Goal: Task Accomplishment & Management: Use online tool/utility

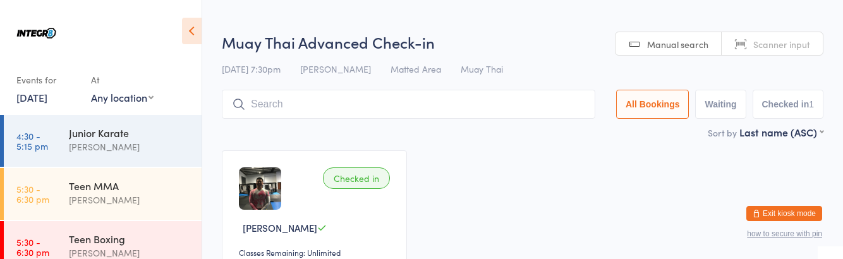
scroll to position [27, 0]
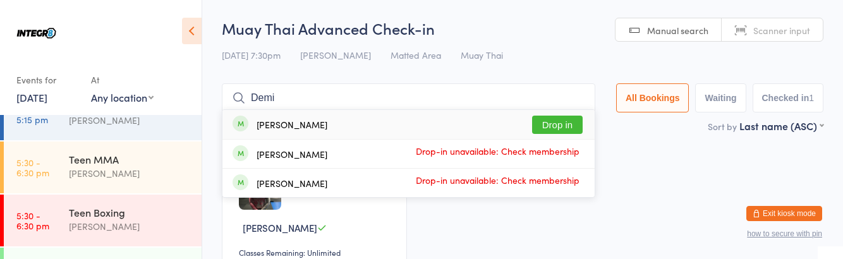
type input "Demi"
click at [559, 120] on button "Drop in" at bounding box center [557, 125] width 51 height 18
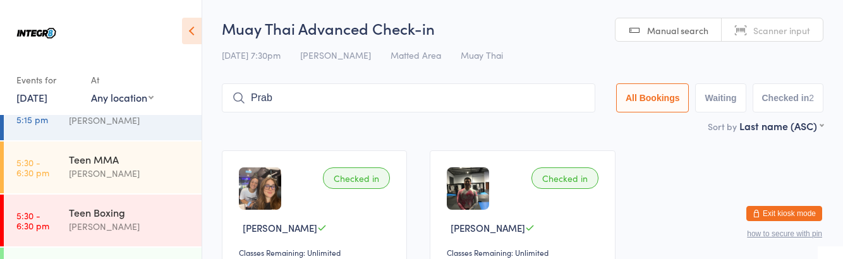
type input "[PERSON_NAME]"
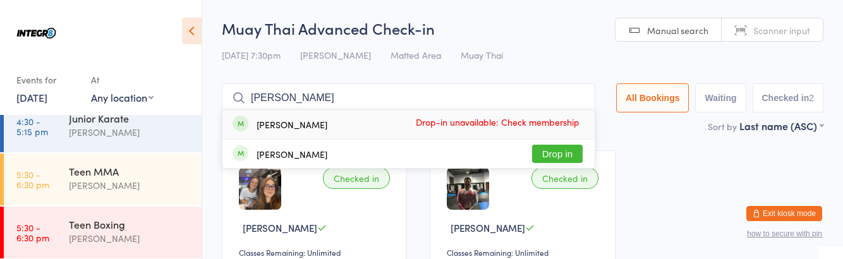
scroll to position [0, 0]
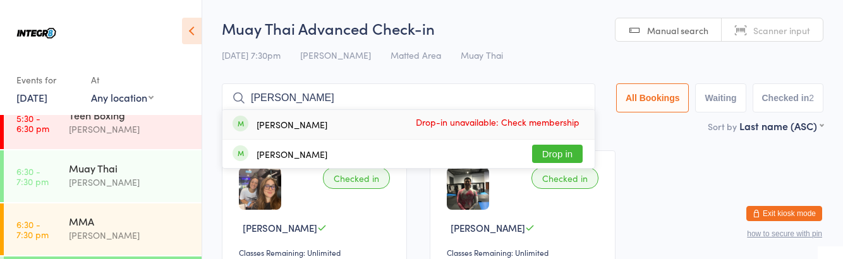
click at [127, 230] on div "[PERSON_NAME]" at bounding box center [130, 235] width 122 height 15
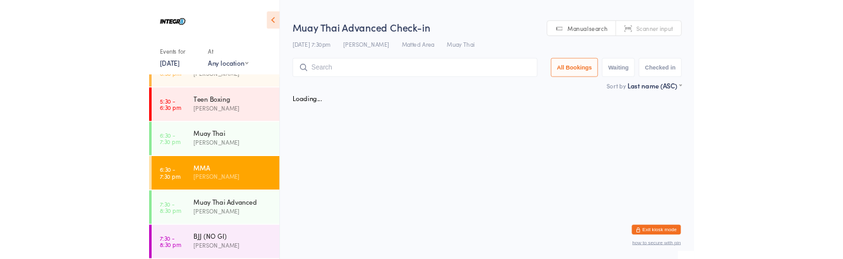
scroll to position [124, 0]
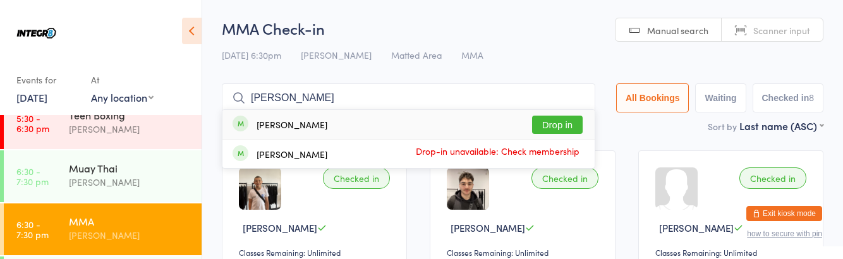
type input "[PERSON_NAME]"
click at [576, 126] on button "Drop in" at bounding box center [557, 125] width 51 height 18
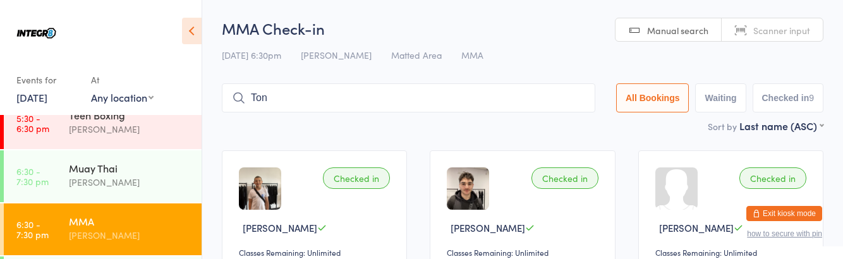
type input "[PERSON_NAME]"
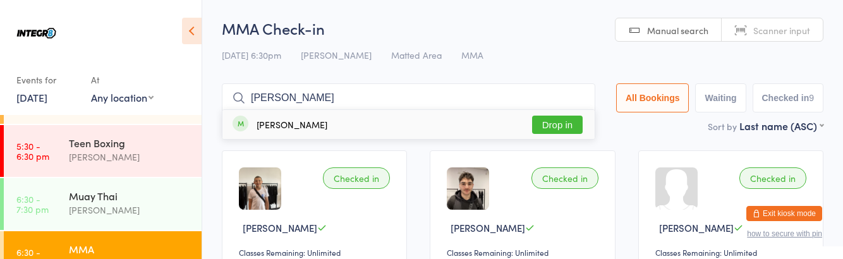
click at [125, 203] on div "[PERSON_NAME]" at bounding box center [130, 210] width 122 height 15
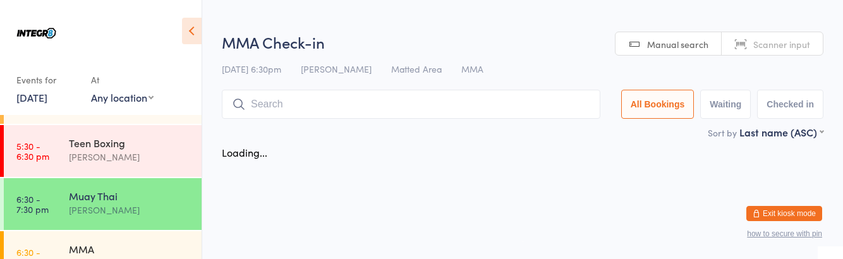
scroll to position [96, 0]
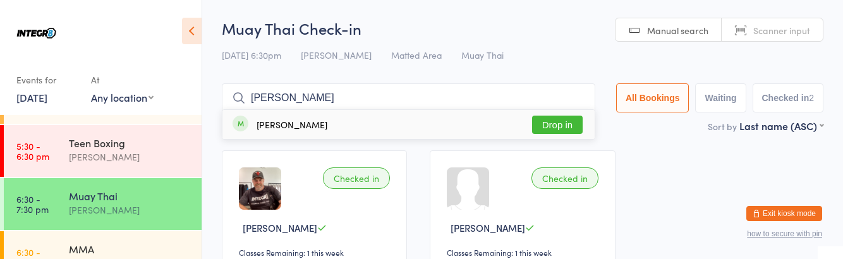
type input "[PERSON_NAME]"
click at [574, 127] on button "Drop in" at bounding box center [557, 125] width 51 height 18
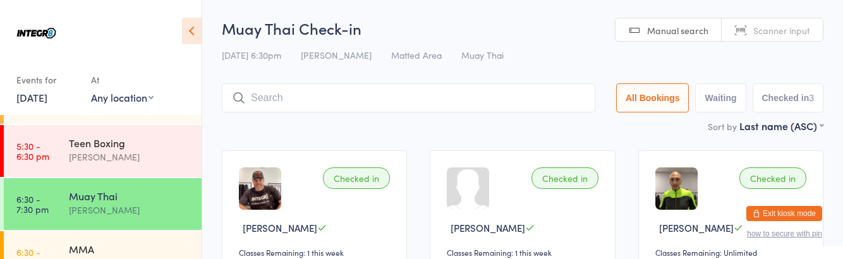
click at [114, 259] on div "[PERSON_NAME]" at bounding box center [130, 263] width 122 height 15
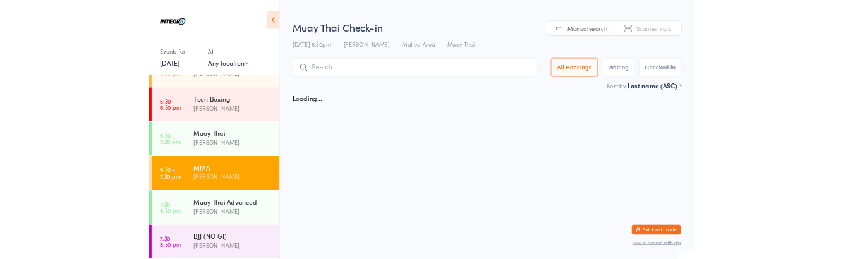
scroll to position [96, 0]
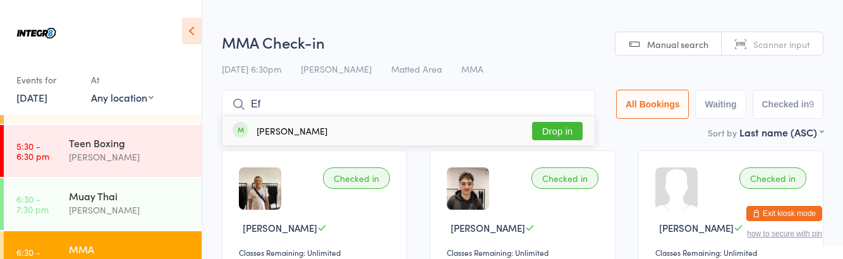
type input "Ef"
click at [558, 126] on button "Drop in" at bounding box center [557, 131] width 51 height 18
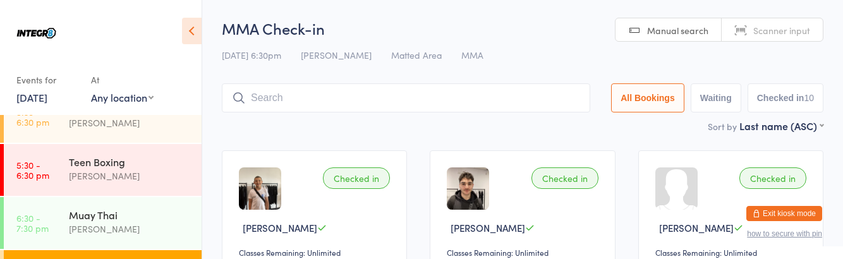
scroll to position [0, 0]
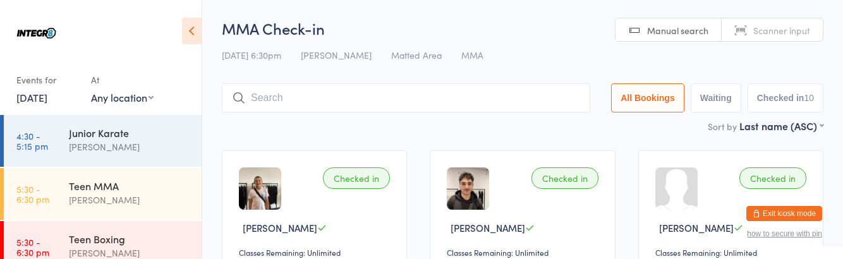
click at [140, 236] on div "Teen Boxing" at bounding box center [130, 239] width 122 height 14
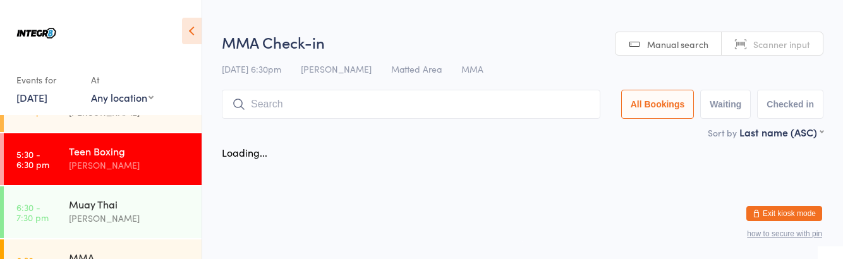
click at [145, 217] on div "[PERSON_NAME]" at bounding box center [130, 218] width 122 height 15
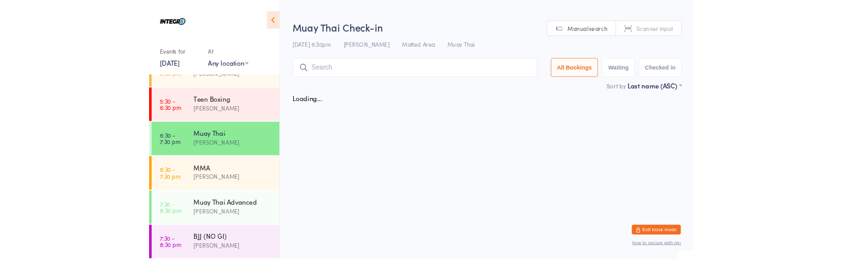
scroll to position [88, 0]
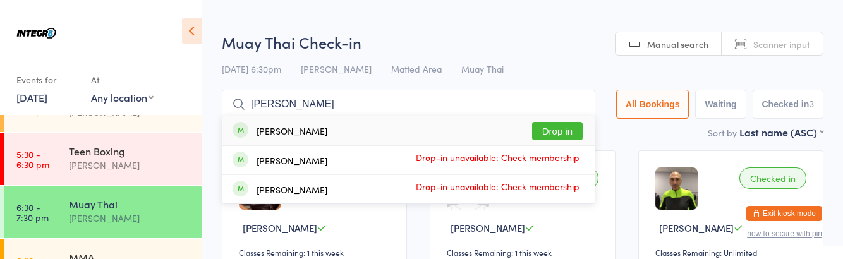
type input "[PERSON_NAME]"
click at [560, 128] on button "Drop in" at bounding box center [557, 131] width 51 height 18
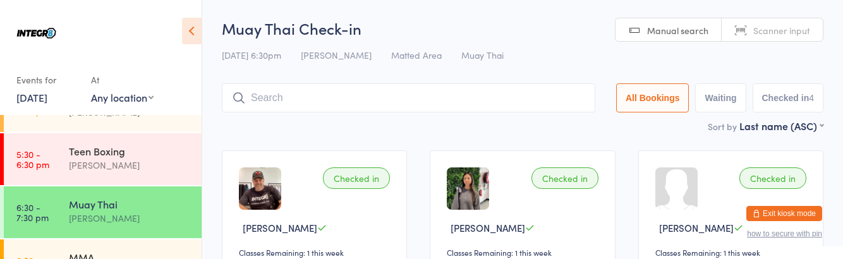
click at [74, 259] on div "MMA" at bounding box center [130, 257] width 122 height 14
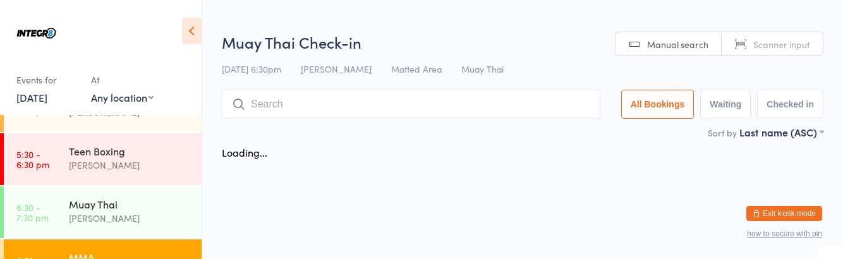
scroll to position [88, 0]
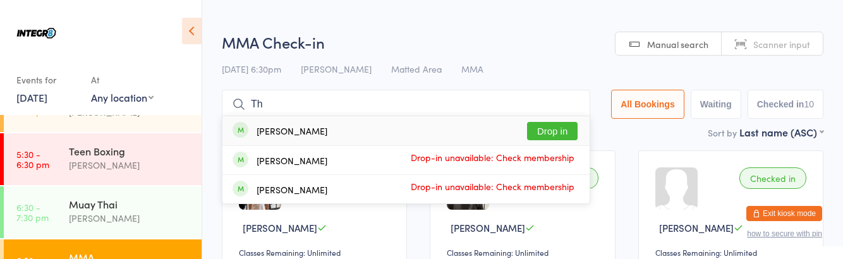
type input "Th"
click at [553, 129] on button "Drop in" at bounding box center [552, 131] width 51 height 18
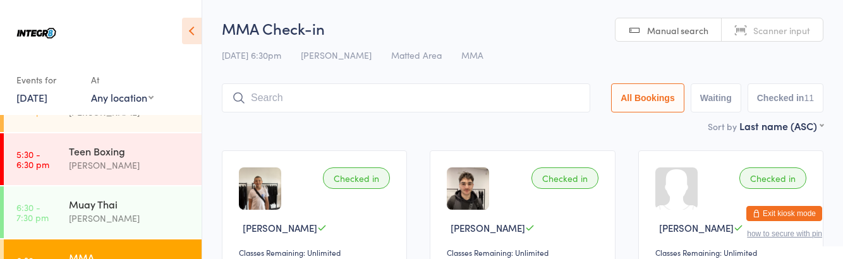
click at [130, 212] on div "[PERSON_NAME]" at bounding box center [130, 218] width 122 height 15
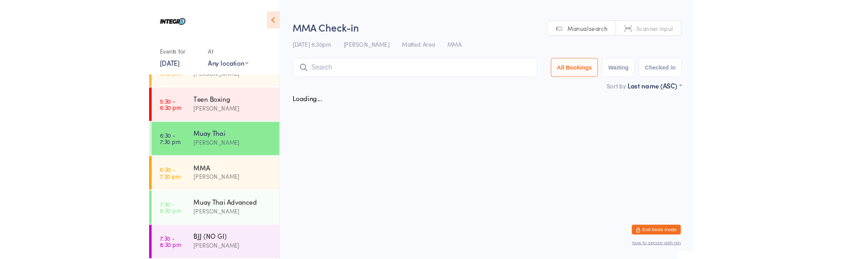
scroll to position [88, 0]
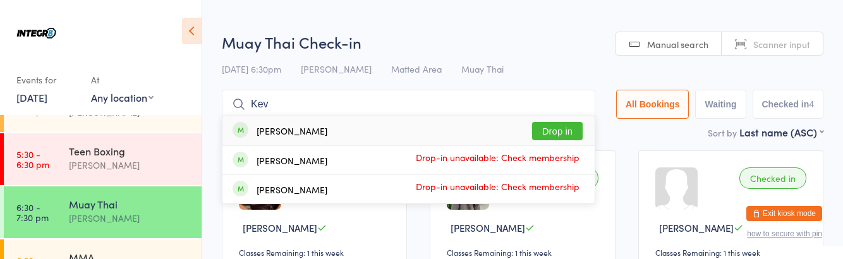
type input "Kev"
click at [563, 128] on button "Drop in" at bounding box center [557, 131] width 51 height 18
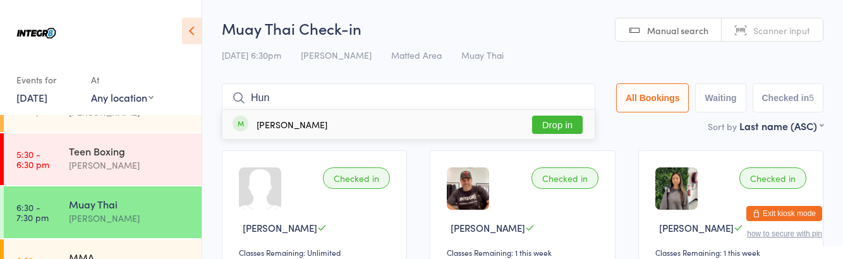
type input "Hun"
click at [571, 121] on button "Drop in" at bounding box center [557, 125] width 51 height 18
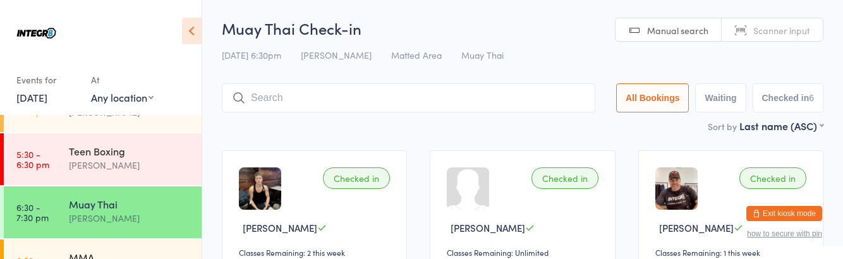
click at [80, 166] on div "[PERSON_NAME]" at bounding box center [130, 165] width 122 height 15
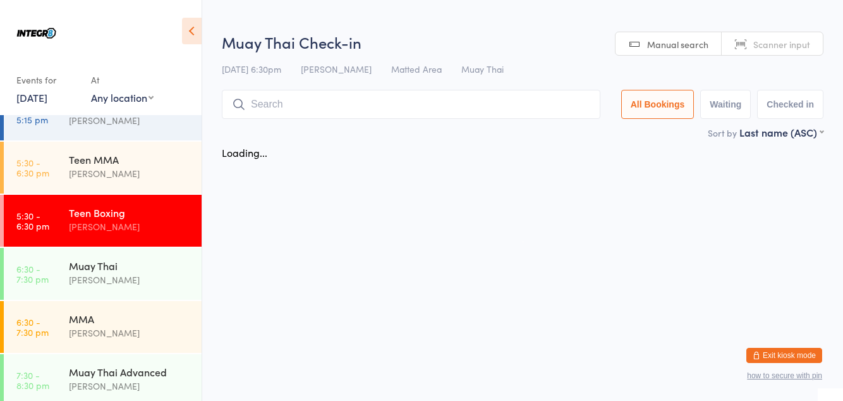
click at [67, 248] on link "6:30 - 7:30 pm Muay Thai [PERSON_NAME]" at bounding box center [103, 274] width 198 height 52
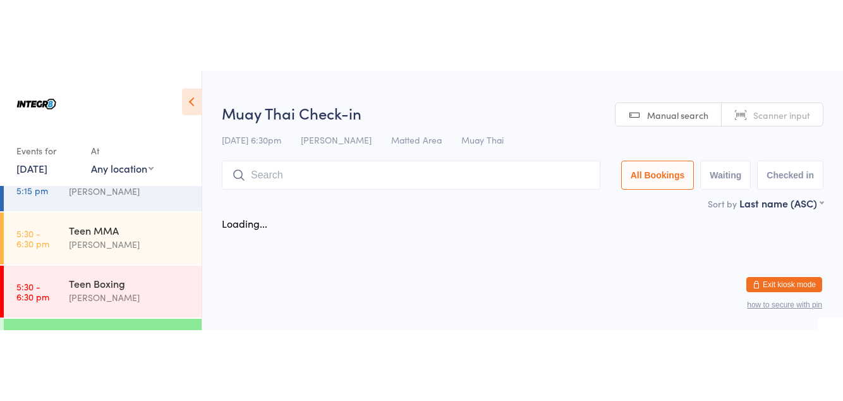
scroll to position [88, 0]
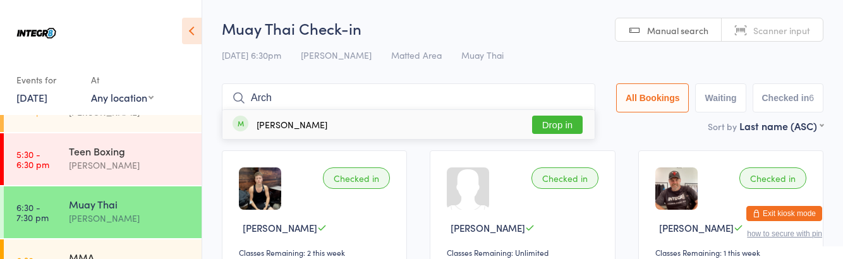
type input "Arch"
click at [555, 128] on button "Drop in" at bounding box center [557, 125] width 51 height 18
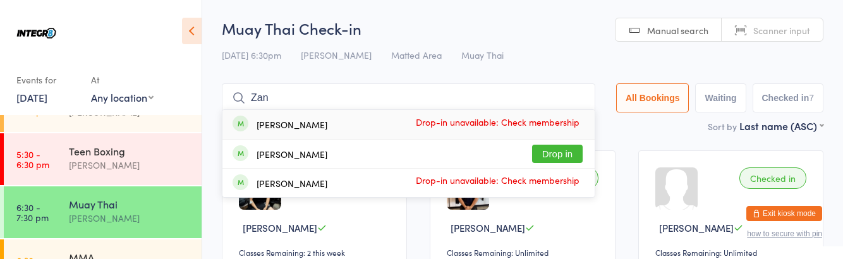
type input "Zan"
click at [558, 149] on button "Drop in" at bounding box center [557, 154] width 51 height 18
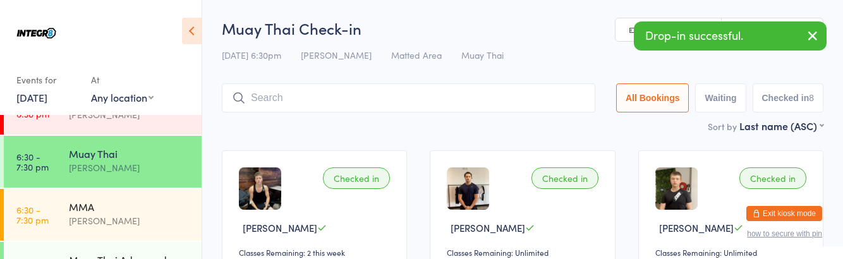
click at [137, 255] on div "Muay Thai Advanced" at bounding box center [130, 260] width 122 height 14
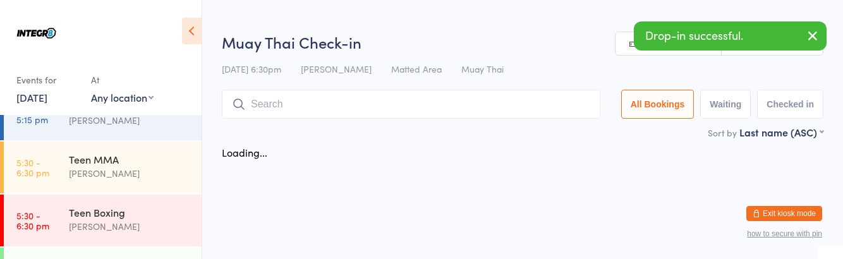
scroll to position [138, 0]
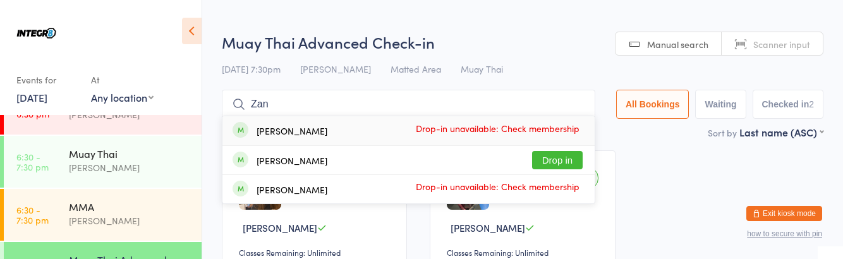
type input "Zan"
click at [564, 157] on button "Drop in" at bounding box center [557, 160] width 51 height 18
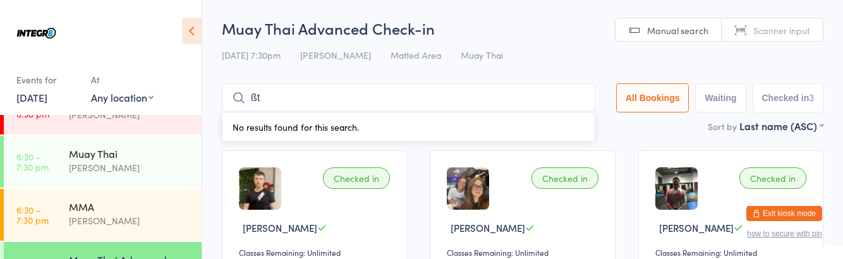
type input "ßte"
click at [126, 162] on div "[PERSON_NAME]" at bounding box center [130, 168] width 122 height 15
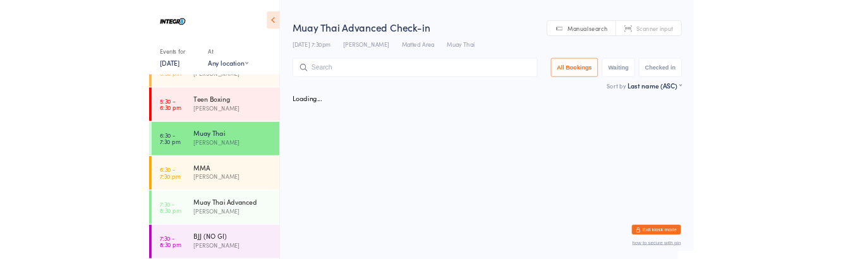
scroll to position [138, 0]
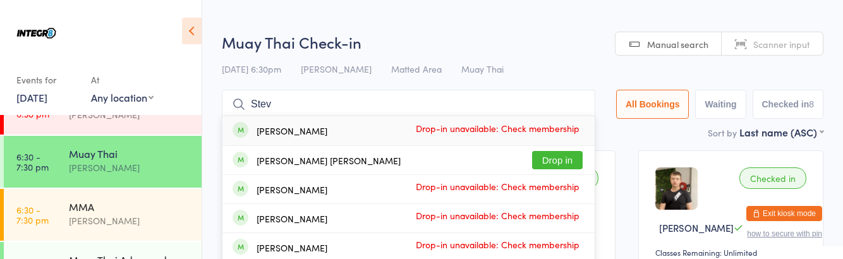
type input "Stev"
click at [568, 162] on button "Drop in" at bounding box center [557, 160] width 51 height 18
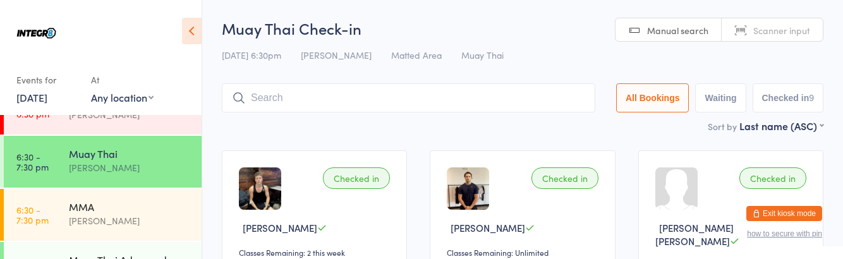
click at [67, 231] on link "6:30 - 7:30 pm MMA [PERSON_NAME]" at bounding box center [103, 215] width 198 height 52
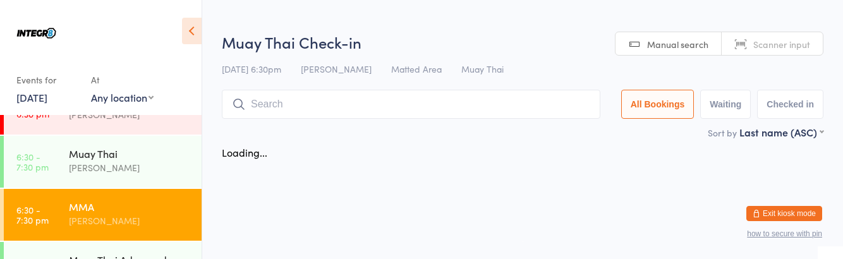
scroll to position [138, 0]
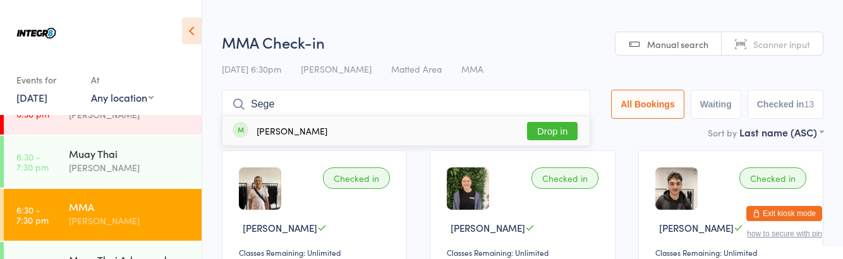
type input "Sege"
click at [567, 130] on button "Drop in" at bounding box center [552, 131] width 51 height 18
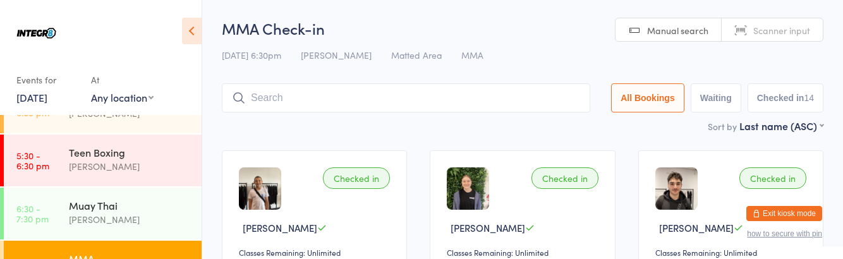
click at [121, 229] on div "Muay Thai [PERSON_NAME]" at bounding box center [135, 213] width 133 height 50
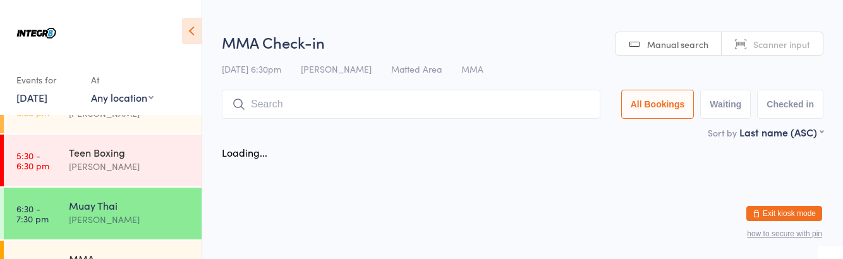
click at [153, 199] on div "Muay Thai" at bounding box center [130, 206] width 122 height 14
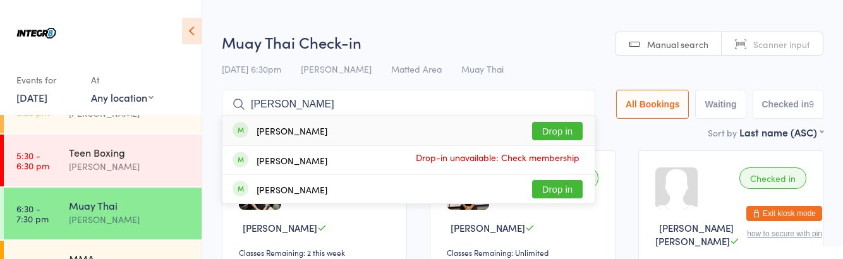
type input "[PERSON_NAME]"
click at [568, 147] on div "[PERSON_NAME] Drop-in unavailable: Check membership" at bounding box center [409, 160] width 372 height 28
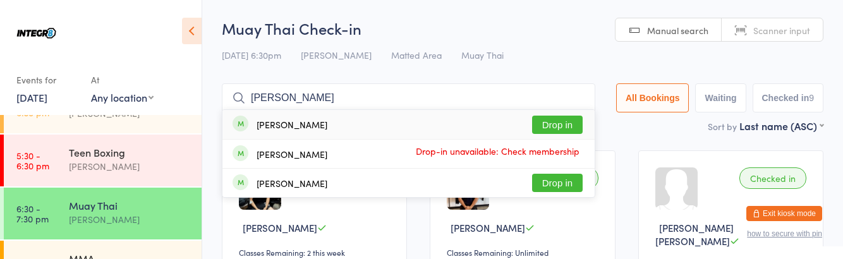
type input "[PERSON_NAME]"
click at [580, 125] on button "Drop in" at bounding box center [557, 125] width 51 height 18
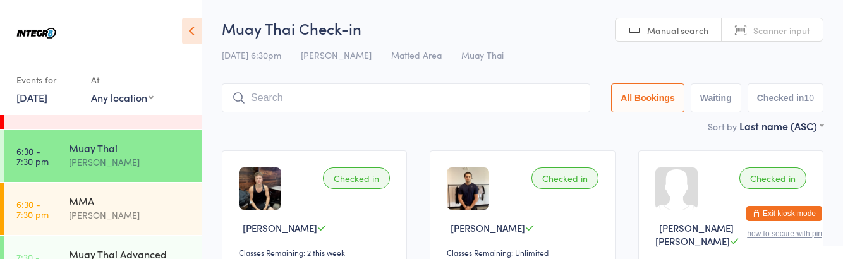
scroll to position [168, 0]
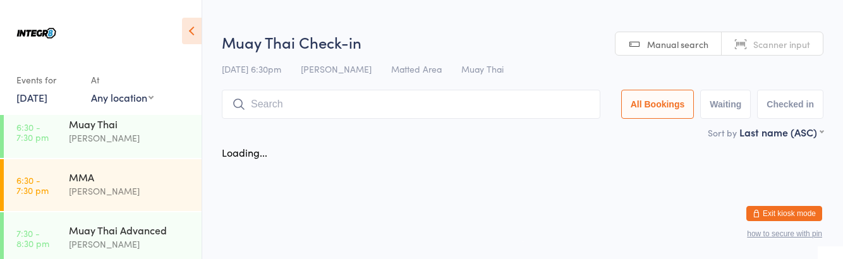
scroll to position [168, 0]
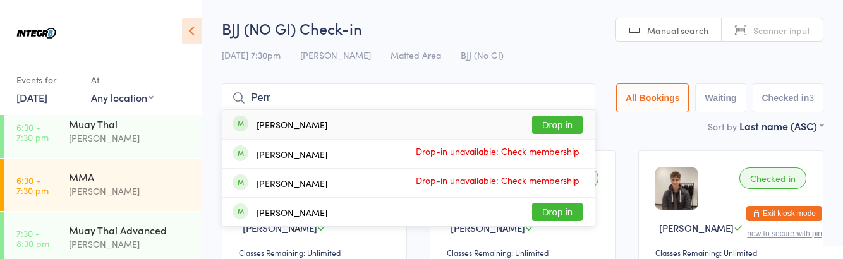
type input "Perr"
click at [572, 126] on button "Drop in" at bounding box center [557, 125] width 51 height 18
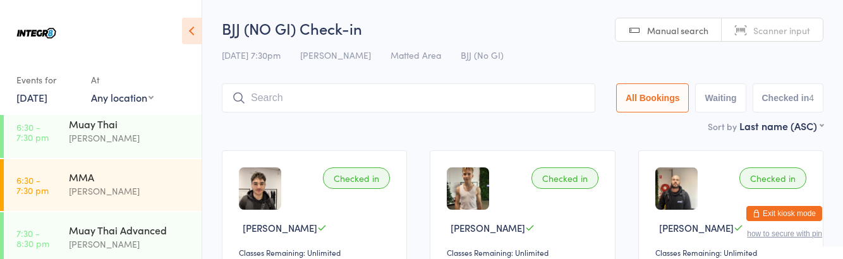
click at [82, 129] on div "Muay Thai" at bounding box center [130, 124] width 122 height 14
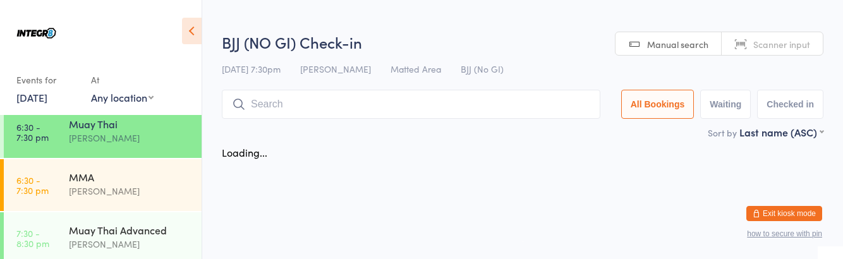
scroll to position [168, 0]
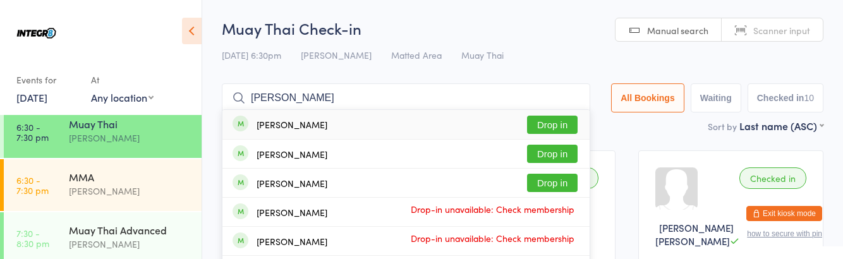
type input "[PERSON_NAME]"
click at [563, 187] on button "Drop in" at bounding box center [552, 183] width 51 height 18
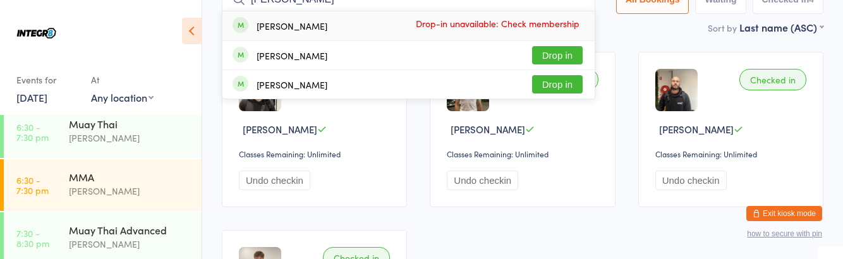
scroll to position [92, 0]
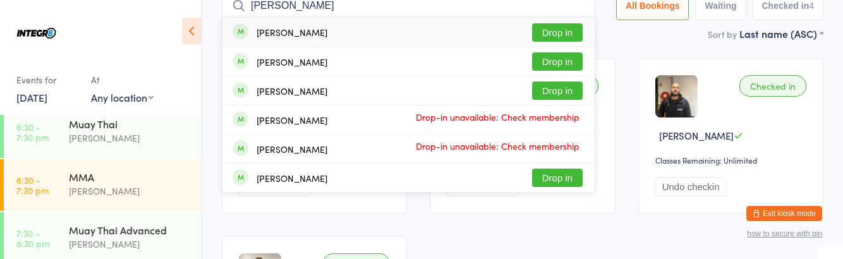
type input "[PERSON_NAME]"
click at [572, 66] on button "Drop in" at bounding box center [557, 61] width 51 height 18
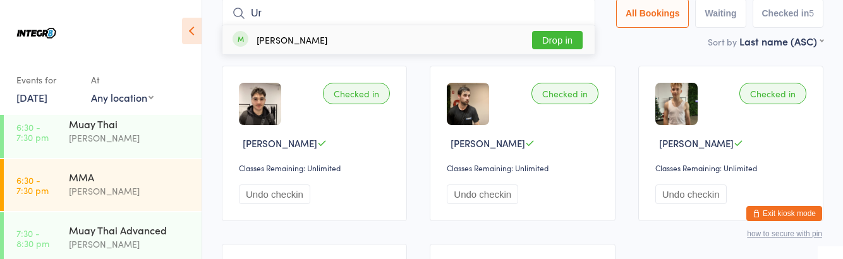
scroll to position [85, 0]
click at [561, 12] on input "Ur" at bounding box center [409, 13] width 374 height 29
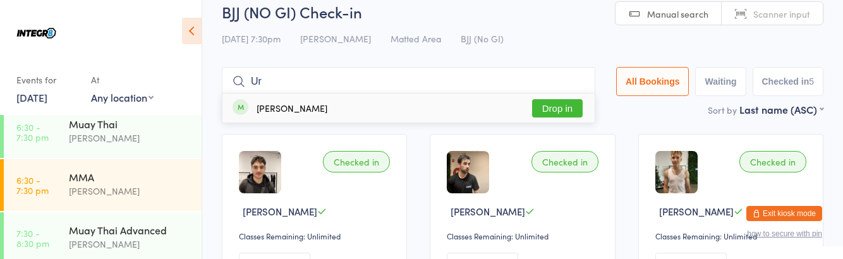
click at [575, 43] on div "[DATE] 7:30pm [PERSON_NAME] Matted Area BJJ (No GI)" at bounding box center [523, 38] width 602 height 21
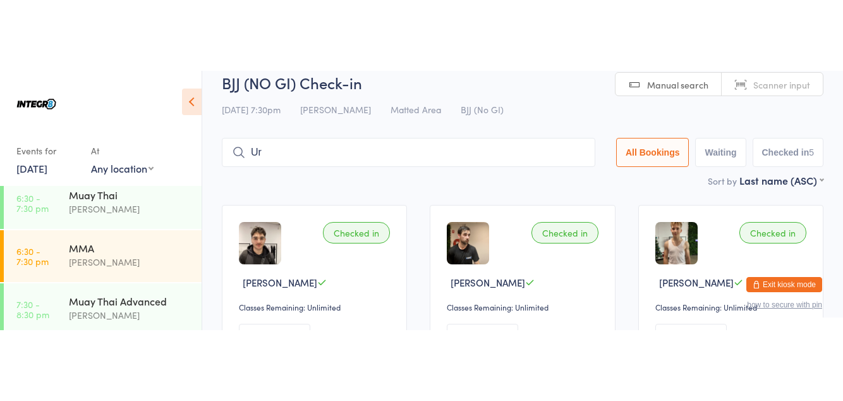
scroll to position [0, 0]
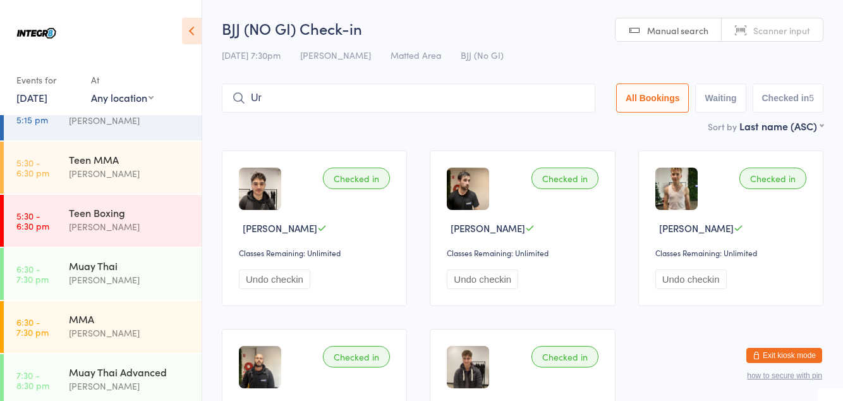
click at [520, 94] on input "Ur" at bounding box center [409, 97] width 374 height 29
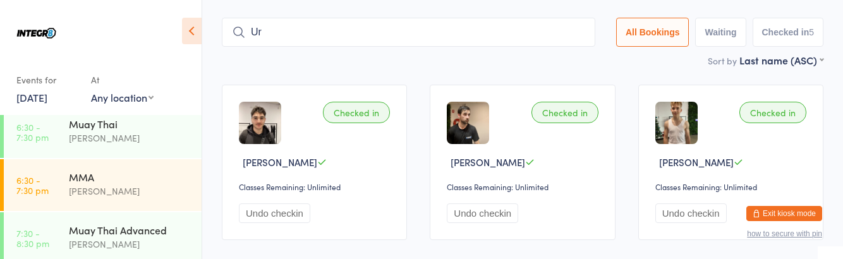
scroll to position [83, 0]
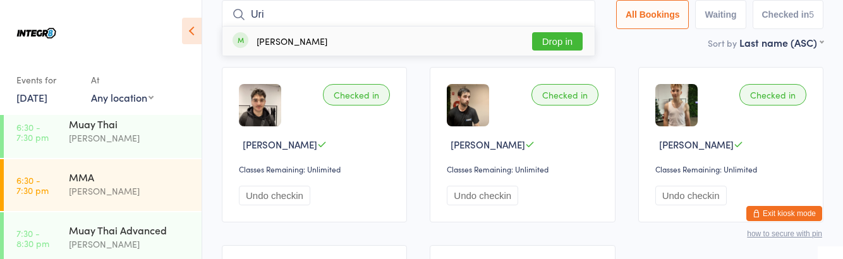
type input "Uri"
click at [578, 27] on div "[PERSON_NAME] Drop in" at bounding box center [409, 41] width 372 height 29
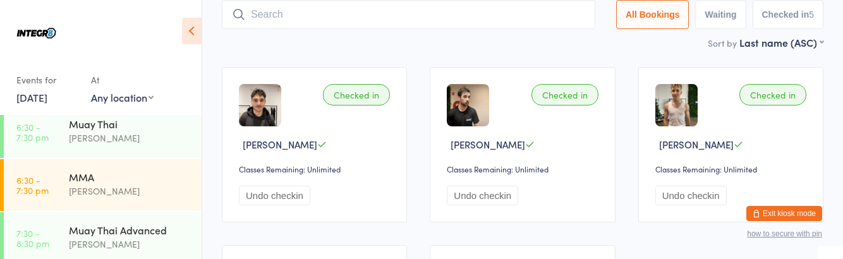
scroll to position [168, 0]
